Goal: Task Accomplishment & Management: Manage account settings

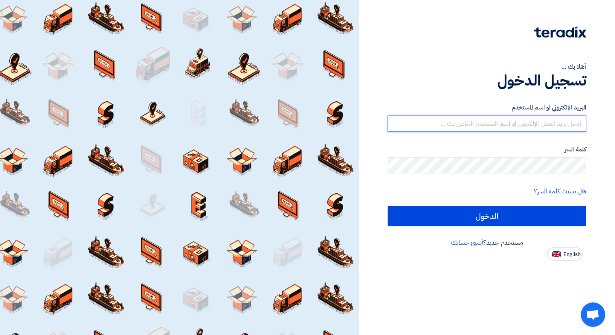
click at [499, 122] on input "text" at bounding box center [487, 124] width 199 height 16
type input "[PERSON_NAME][DOMAIN_NAME][EMAIL_ADDRESS][DOMAIN_NAME]"
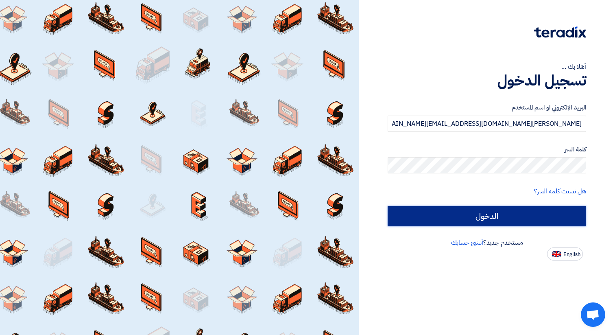
click at [466, 214] on input "الدخول" at bounding box center [487, 216] width 199 height 20
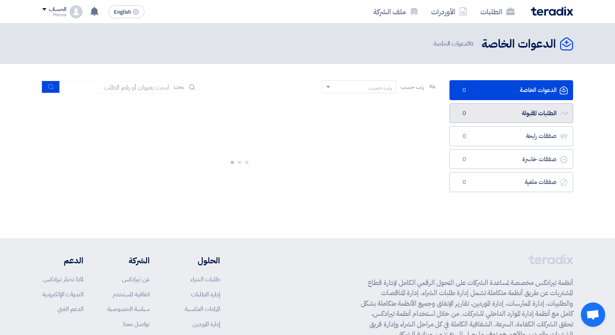
click at [533, 112] on link "الطلبات المقبولة الطلبات المقبولة 0" at bounding box center [512, 113] width 124 height 20
